Goal: Task Accomplishment & Management: Manage account settings

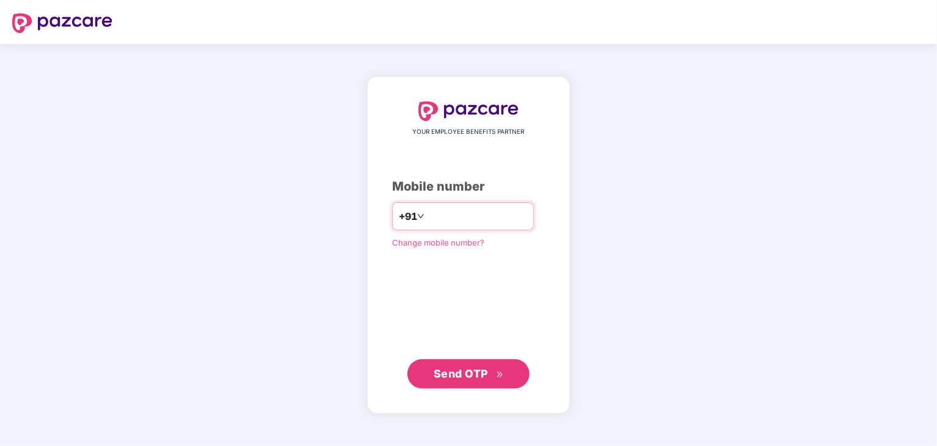
type input "**********"
click at [467, 371] on span "Send OTP" at bounding box center [461, 373] width 54 height 13
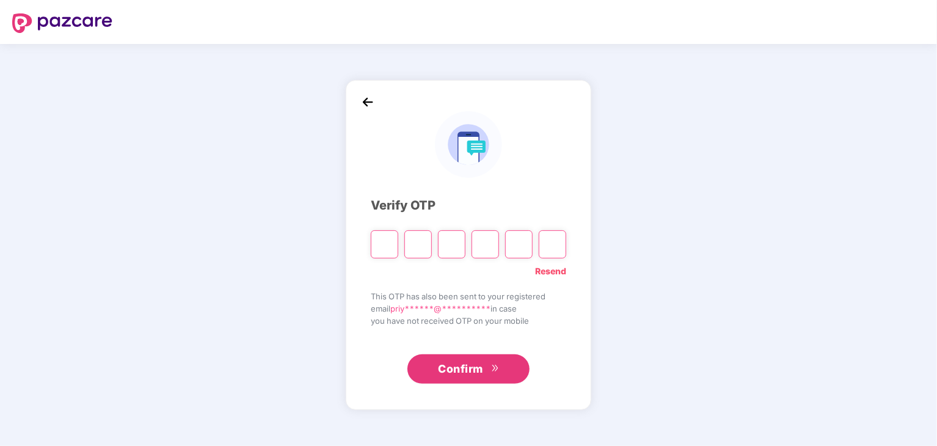
click at [379, 241] on input "Please enter verification code. Digit 1" at bounding box center [384, 244] width 27 height 28
type input "*"
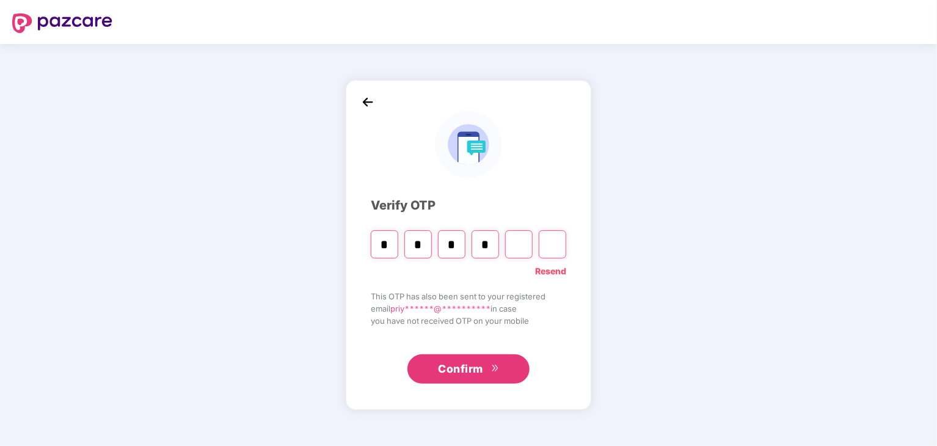
type input "*"
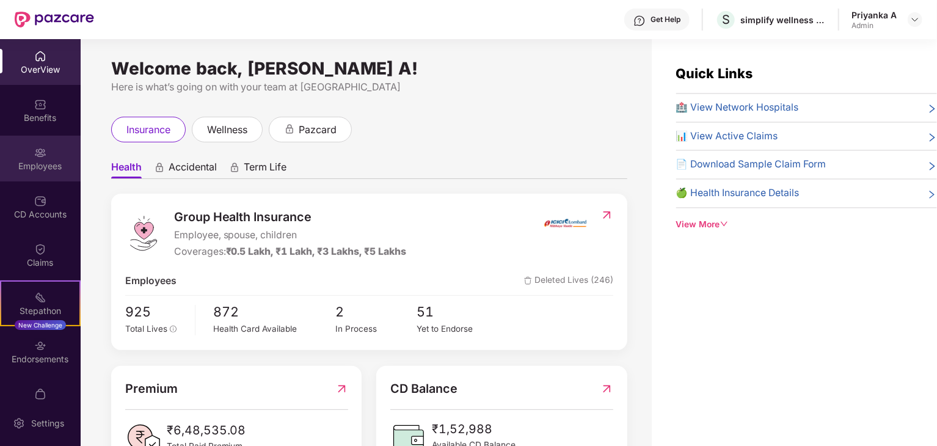
click at [34, 162] on div "Employees" at bounding box center [40, 166] width 81 height 12
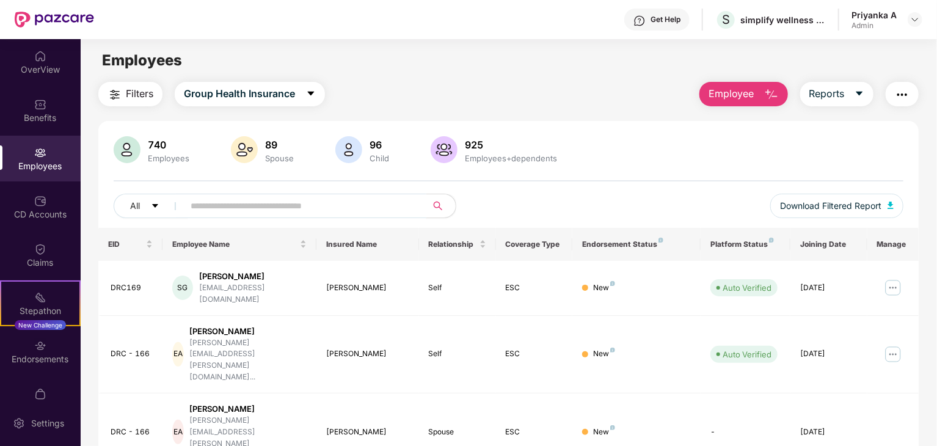
click at [290, 201] on input "text" at bounding box center [300, 206] width 219 height 18
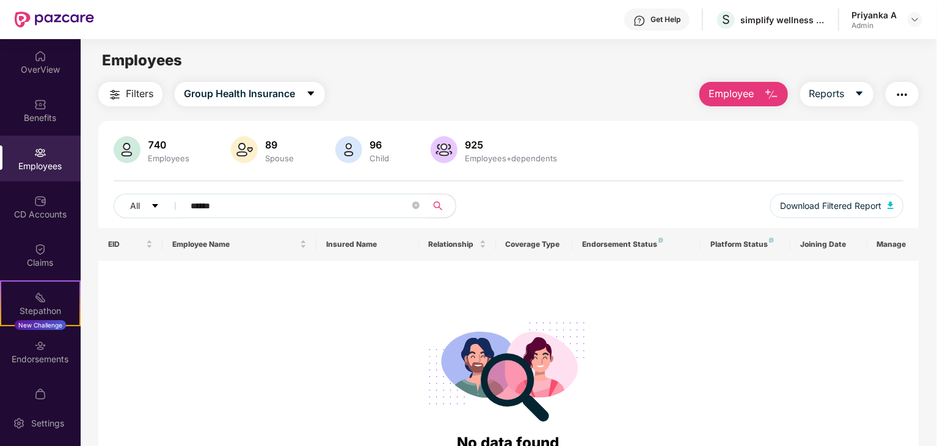
click at [238, 203] on input "******" at bounding box center [300, 206] width 219 height 18
type input "*"
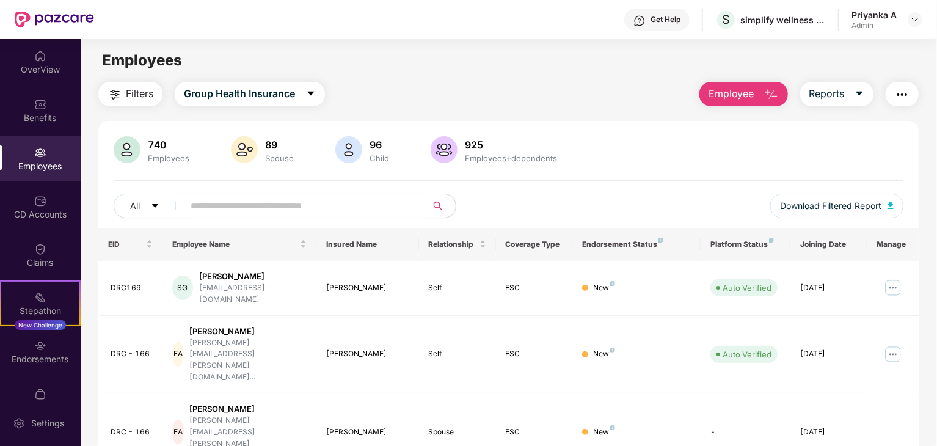
click at [246, 203] on input "text" at bounding box center [300, 206] width 219 height 18
click at [314, 203] on input "text" at bounding box center [300, 206] width 219 height 18
paste input "*******"
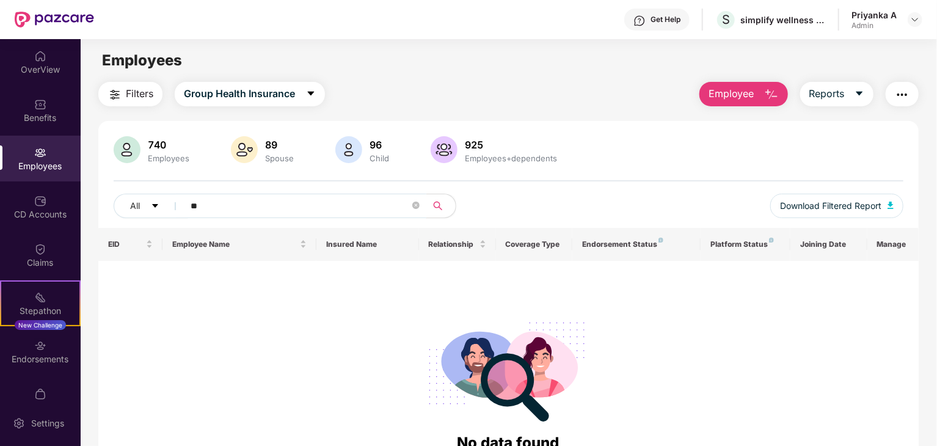
type input "*"
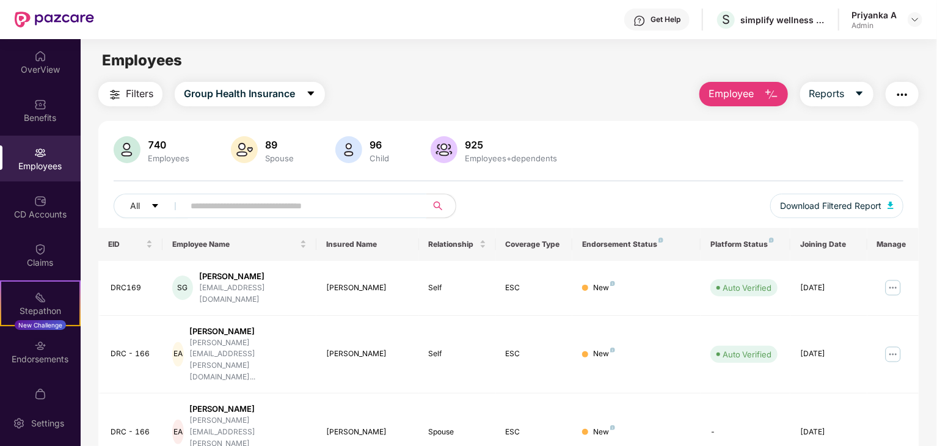
click at [213, 204] on input "text" at bounding box center [300, 206] width 219 height 18
paste input "**********"
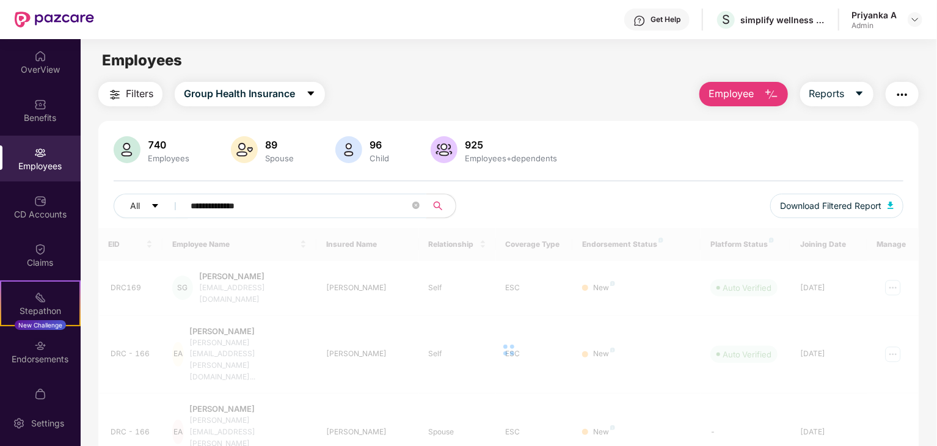
type input "**********"
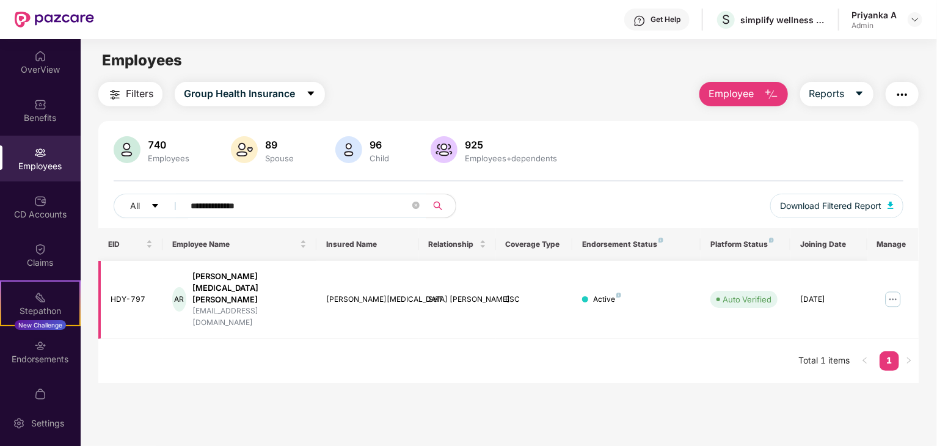
click at [897, 290] on img at bounding box center [893, 300] width 20 height 20
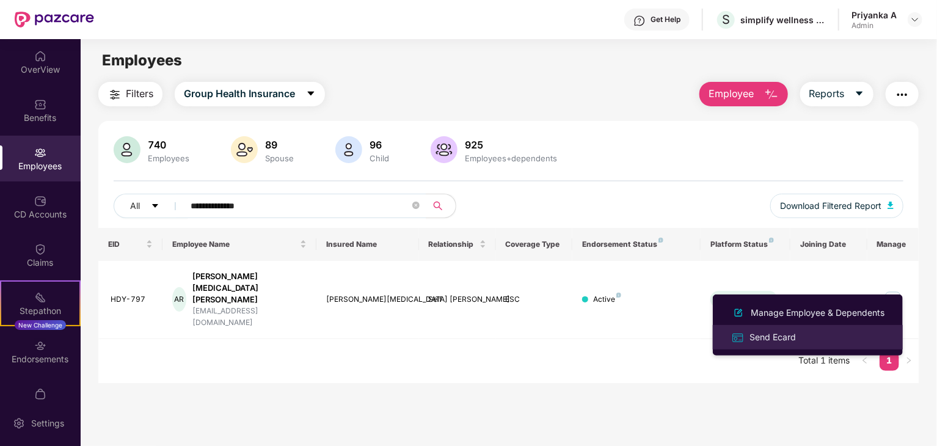
click at [769, 340] on div "Send Ecard" at bounding box center [772, 337] width 51 height 13
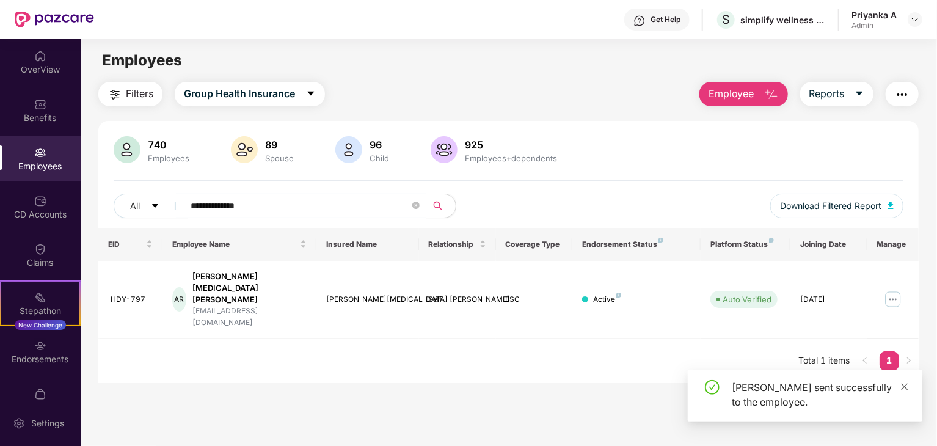
click at [905, 380] on link at bounding box center [905, 386] width 9 height 13
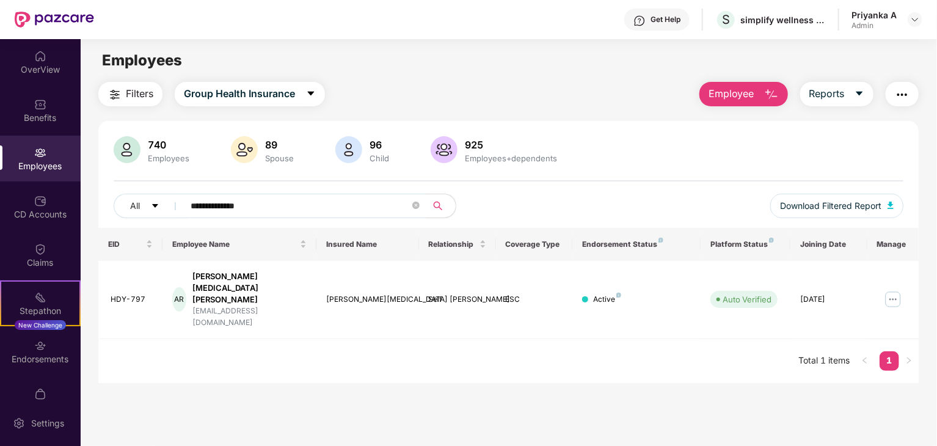
click at [889, 246] on th "Manage" at bounding box center [893, 244] width 51 height 33
click at [897, 290] on img at bounding box center [893, 300] width 20 height 20
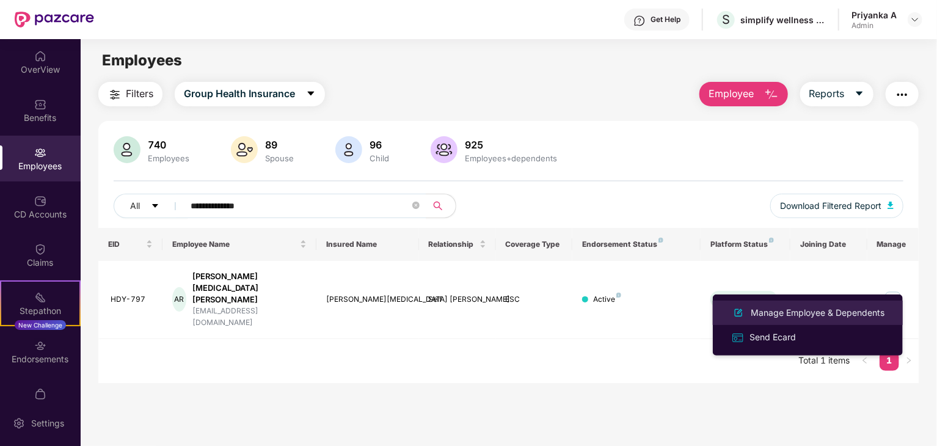
click at [836, 310] on div "Manage Employee & Dependents" at bounding box center [817, 312] width 139 height 13
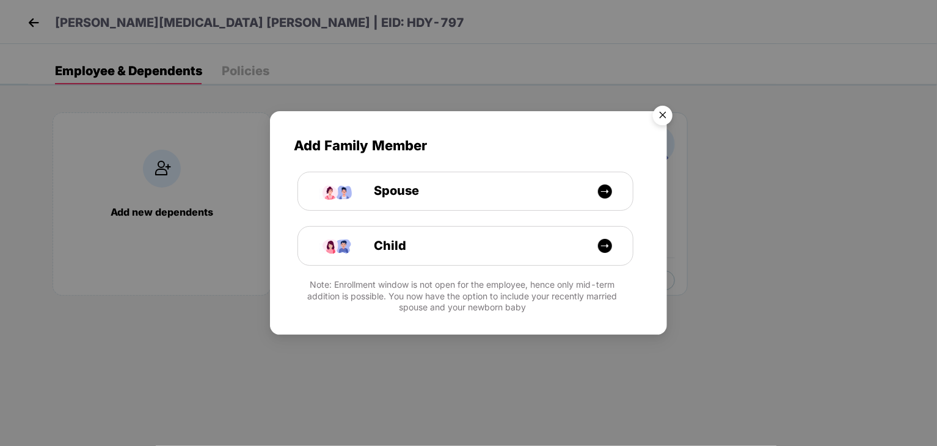
click at [664, 115] on img "Close" at bounding box center [663, 117] width 34 height 34
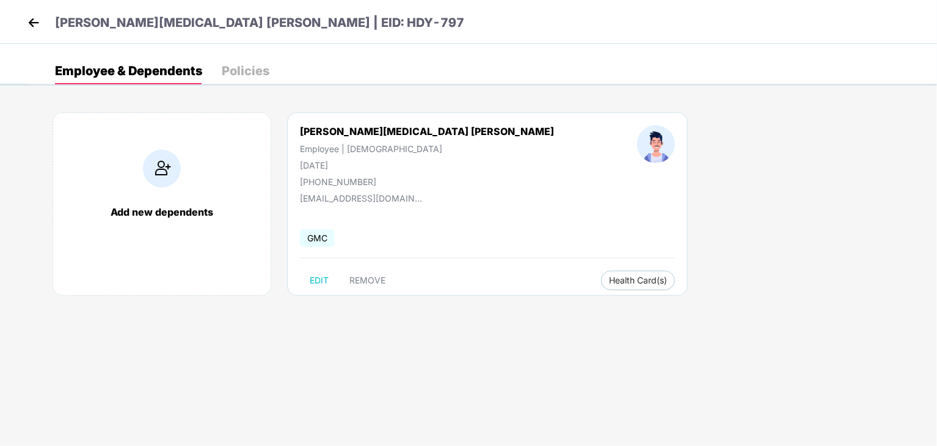
click at [344, 174] on div "Addula Bal Raj Employee | Male 02 Apr 1988 +919848424848" at bounding box center [426, 156] width 337 height 62
click at [637, 151] on img at bounding box center [656, 144] width 38 height 38
click at [323, 142] on div "Addula Bal Raj Employee | Male 02 Apr 1988 +919848424848" at bounding box center [426, 156] width 337 height 62
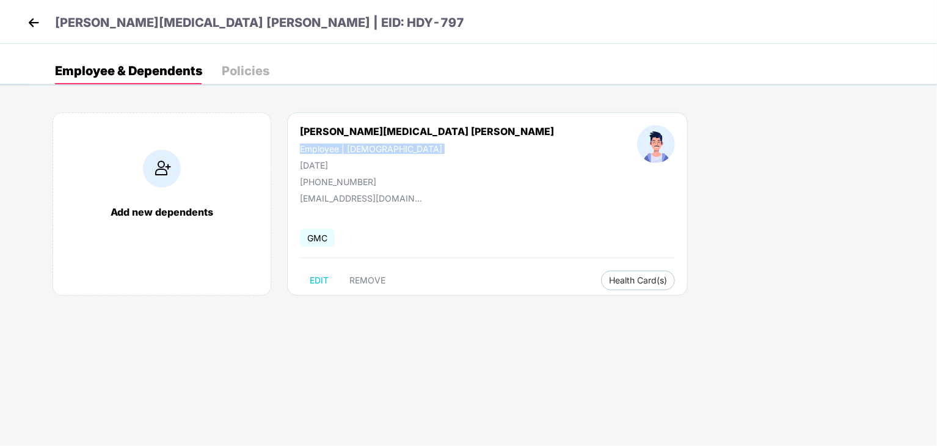
click at [637, 148] on img at bounding box center [656, 144] width 38 height 38
click at [32, 27] on img at bounding box center [33, 22] width 18 height 18
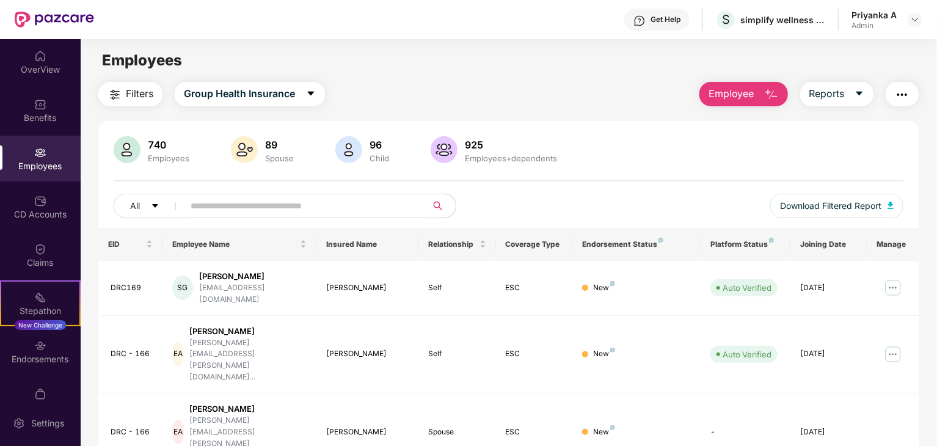
click at [304, 208] on input "text" at bounding box center [300, 206] width 219 height 18
paste input "**********"
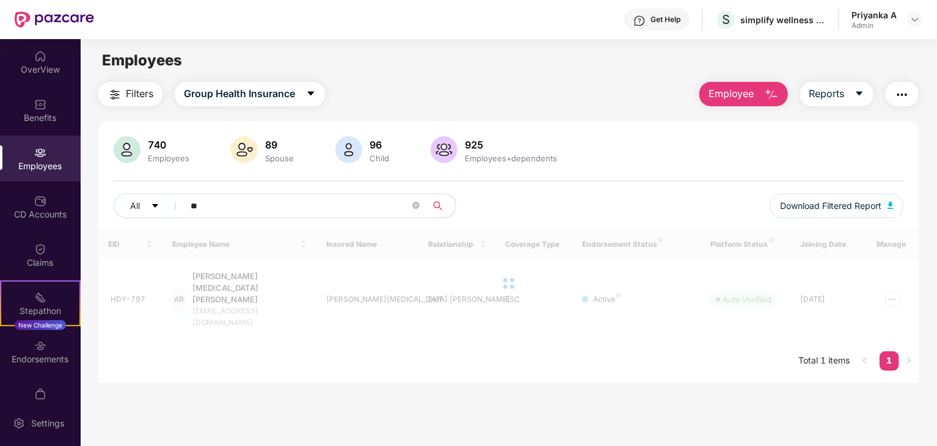
type input "*"
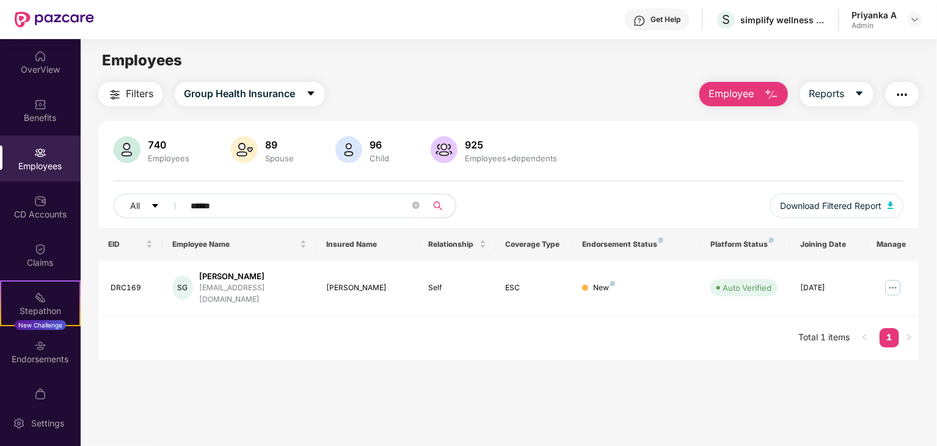
click at [271, 200] on input "******" at bounding box center [300, 206] width 219 height 18
type input "*"
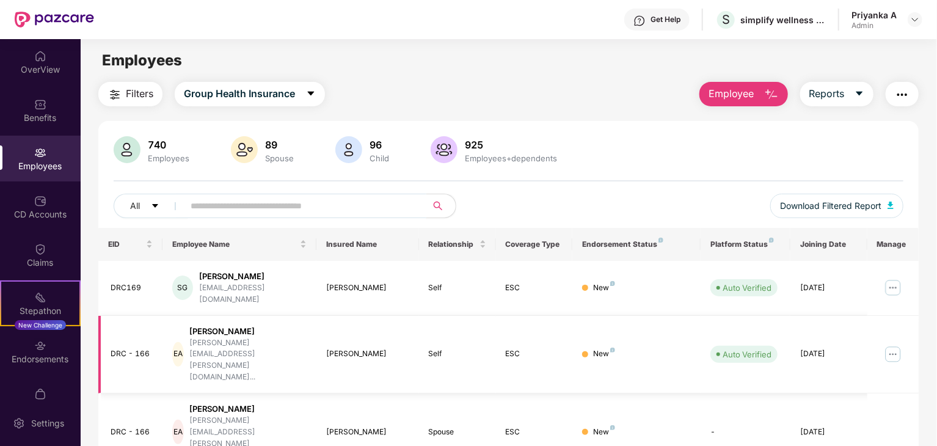
click at [868, 344] on td at bounding box center [893, 355] width 51 height 78
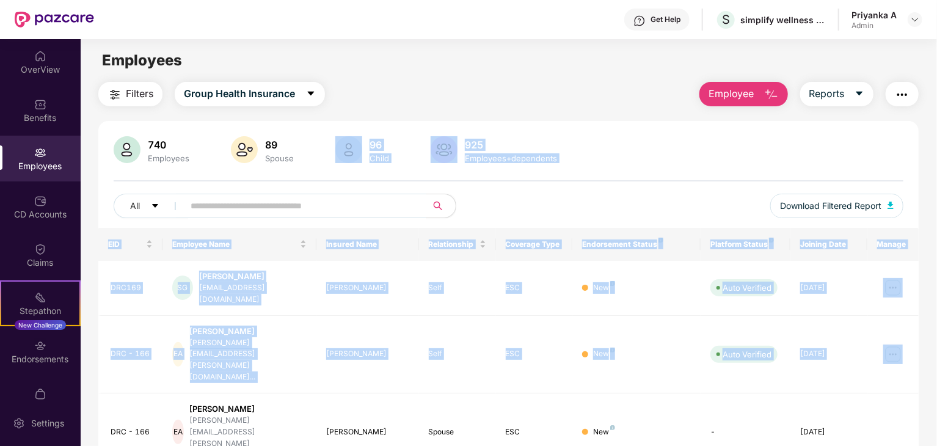
drag, startPoint x: 868, startPoint y: 344, endPoint x: 342, endPoint y: 148, distance: 560.6
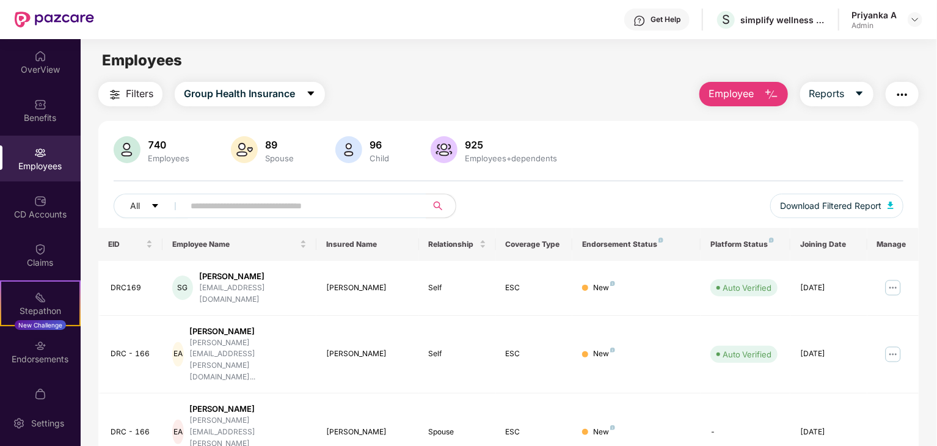
click at [376, 40] on main "Employees Filters Group Health Insurance Employee Reports 740 Employees 89 Spou…" at bounding box center [509, 262] width 856 height 446
